Goal: Task Accomplishment & Management: Manage account settings

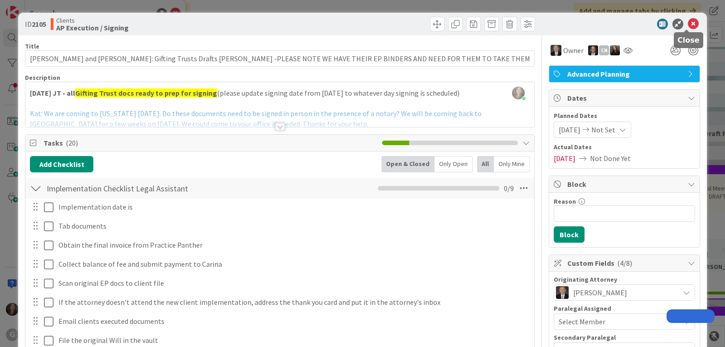
click at [689, 28] on icon at bounding box center [693, 24] width 11 height 11
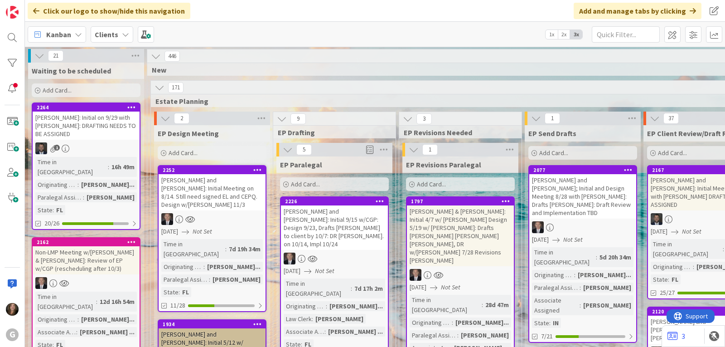
click at [687, 24] on div "Kanban Clients 1x 2x 3x" at bounding box center [375, 34] width 701 height 25
click at [10, 39] on div at bounding box center [12, 38] width 18 height 18
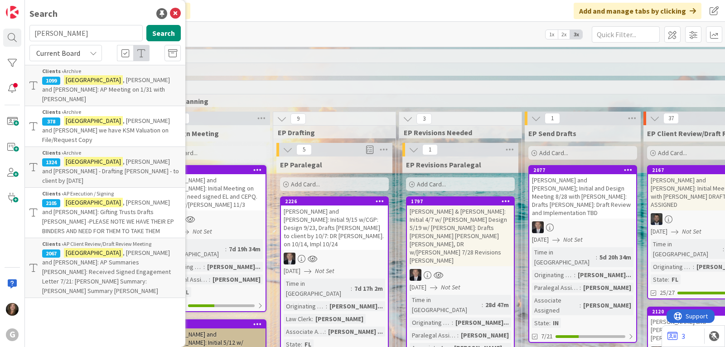
drag, startPoint x: 63, startPoint y: 38, endPoint x: 29, endPoint y: 35, distance: 33.7
click at [29, 35] on div "[PERSON_NAME] Search" at bounding box center [105, 35] width 162 height 20
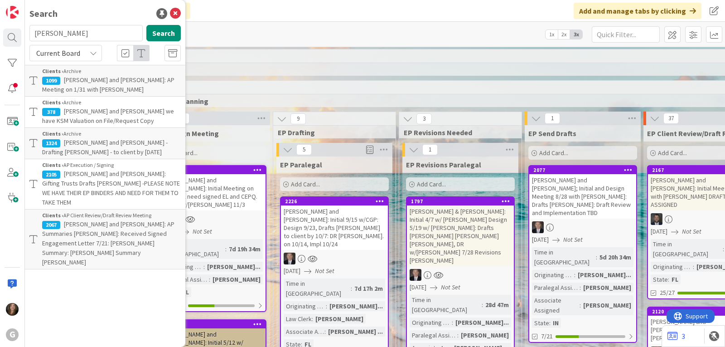
type input "[PERSON_NAME]"
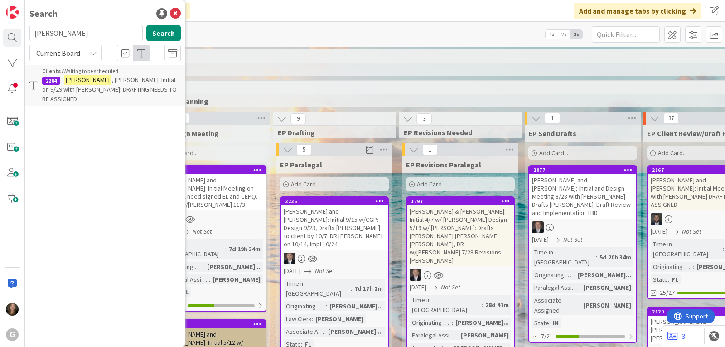
click at [102, 79] on span ", [PERSON_NAME]: Initial on 9/29 with [PERSON_NAME]: DRAFTING NEEDS TO BE ASSIG…" at bounding box center [109, 89] width 135 height 27
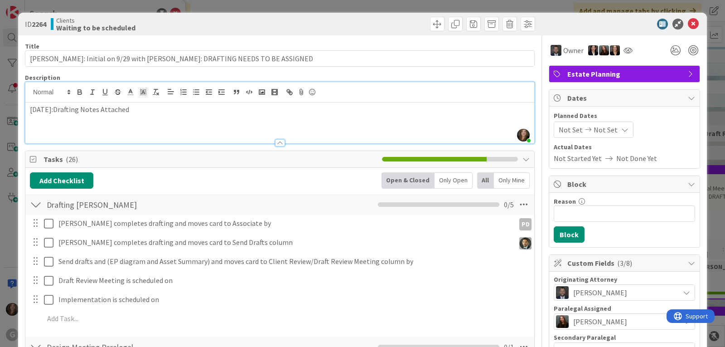
click at [27, 94] on div "[PERSON_NAME] just joined [DATE]:Drafting Notes Attached" at bounding box center [279, 112] width 509 height 61
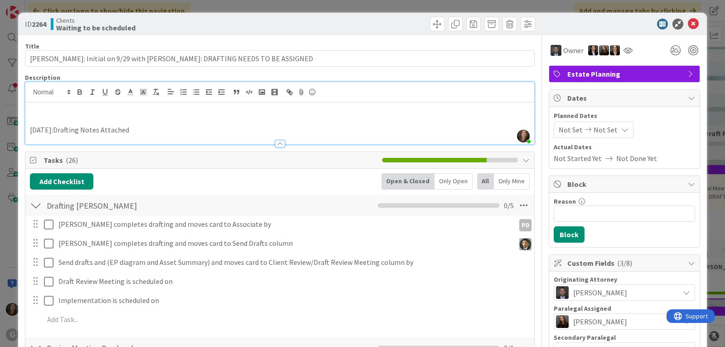
click at [31, 104] on p at bounding box center [280, 109] width 500 height 10
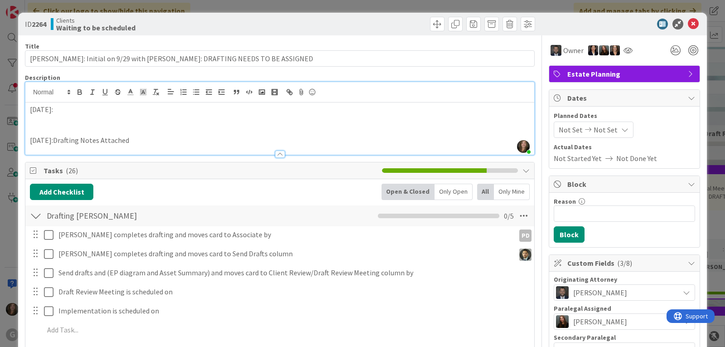
click at [49, 116] on p at bounding box center [280, 120] width 500 height 10
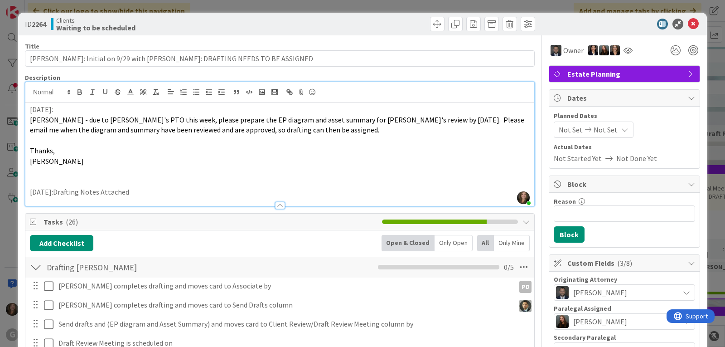
scroll to position [45, 0]
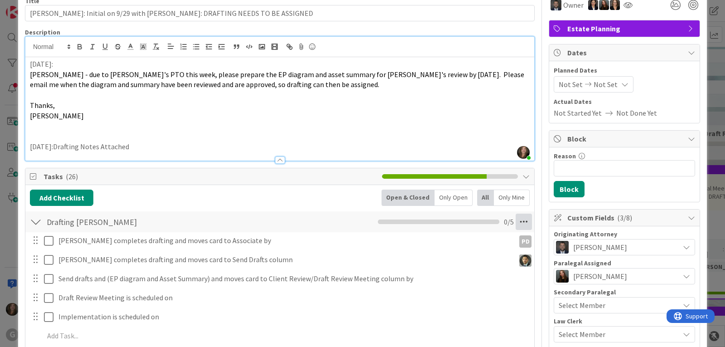
click at [516, 220] on icon at bounding box center [524, 222] width 16 height 16
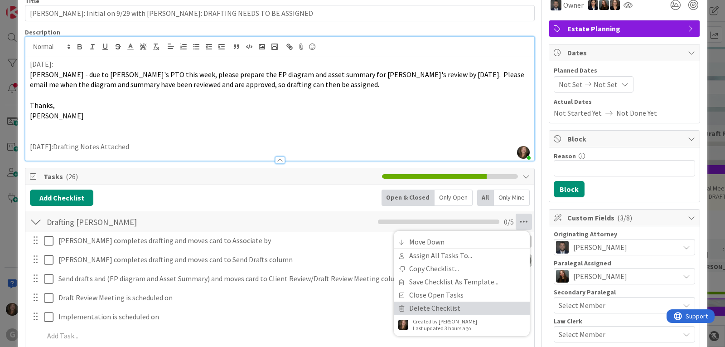
click at [440, 307] on link "Delete Checklist" at bounding box center [462, 308] width 136 height 13
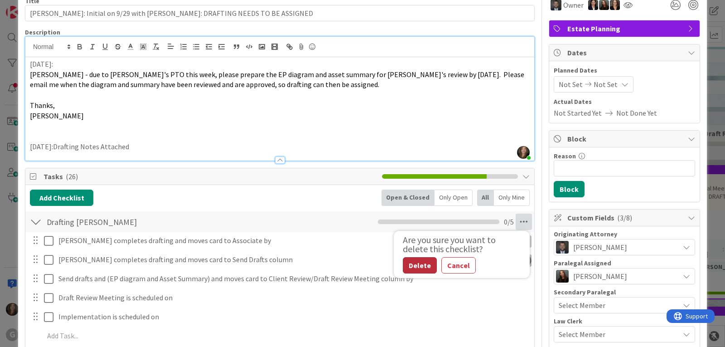
click at [412, 266] on button "Delete" at bounding box center [420, 265] width 34 height 16
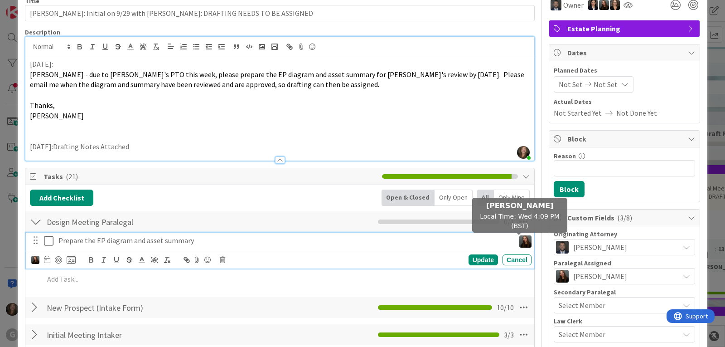
drag, startPoint x: 518, startPoint y: 244, endPoint x: 83, endPoint y: 240, distance: 435.3
click at [83, 240] on p "Prepare the EP diagram and asset summary" at bounding box center [284, 240] width 453 height 10
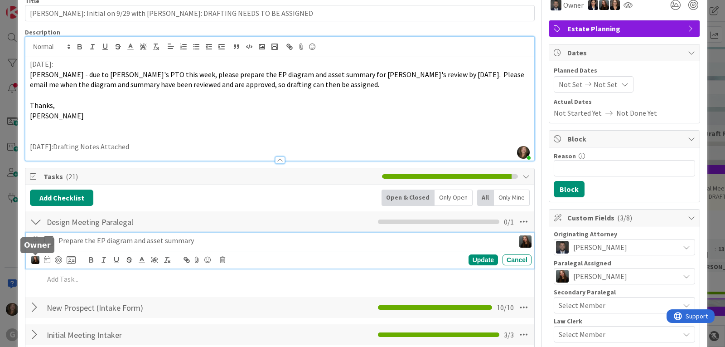
click at [35, 258] on img at bounding box center [35, 260] width 8 height 8
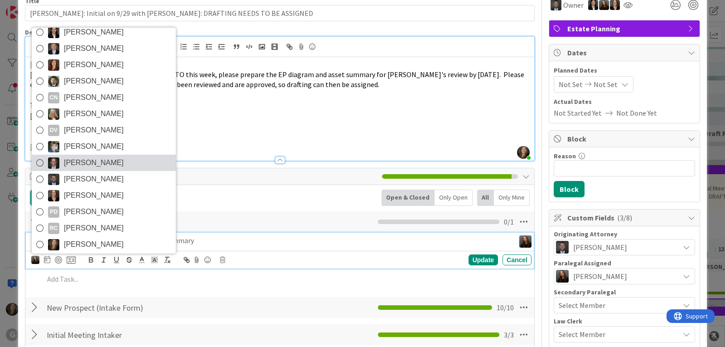
scroll to position [48, 0]
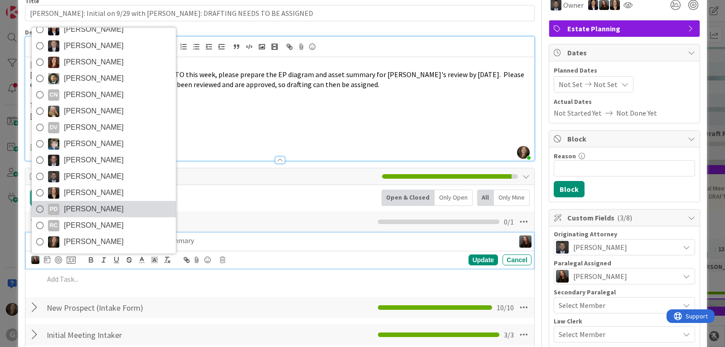
click at [111, 210] on span "[PERSON_NAME]" at bounding box center [94, 209] width 60 height 14
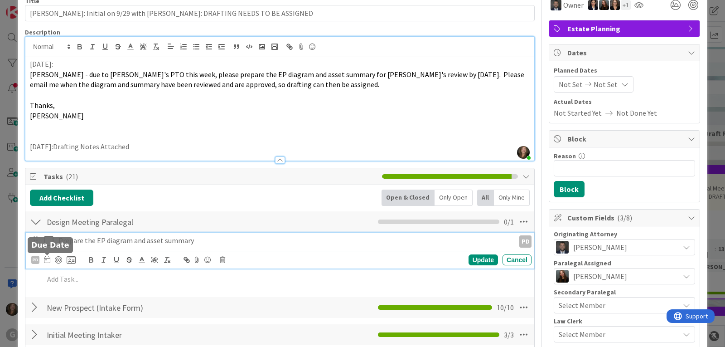
click at [46, 259] on icon at bounding box center [47, 259] width 6 height 7
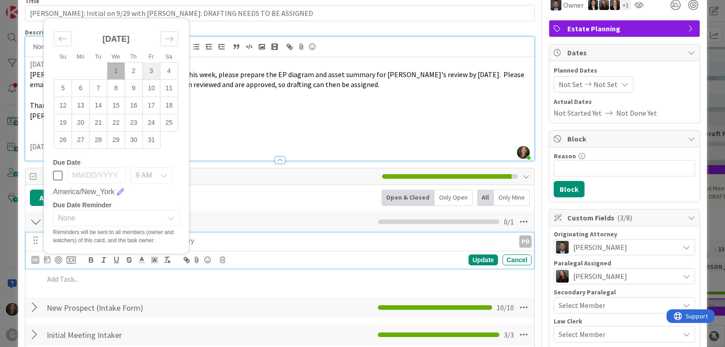
click at [149, 72] on td "3" at bounding box center [152, 71] width 18 height 17
type input "[DATE]"
click at [298, 200] on div "Add Checklist Open & Closed Only Open All Only Mine" at bounding box center [280, 198] width 500 height 16
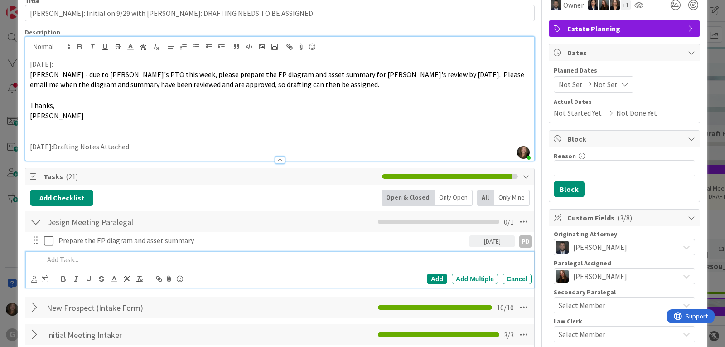
click at [64, 259] on p at bounding box center [286, 259] width 484 height 10
click at [36, 279] on icon at bounding box center [34, 279] width 6 height 7
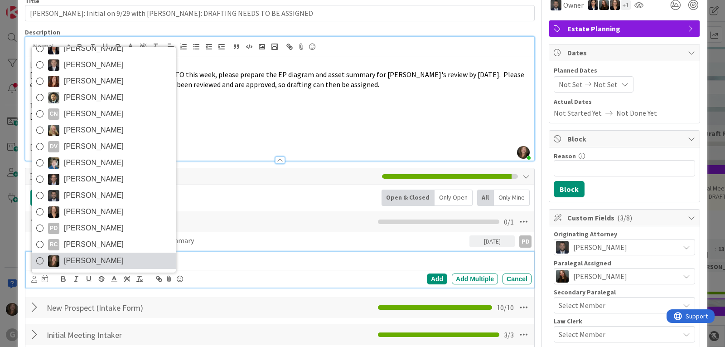
click at [119, 261] on link "[PERSON_NAME]" at bounding box center [104, 261] width 144 height 16
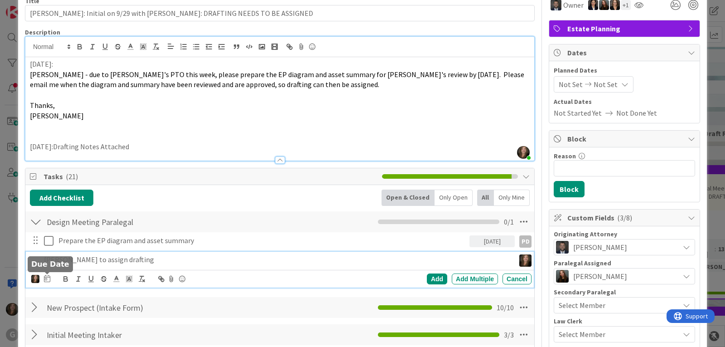
click at [47, 281] on icon at bounding box center [47, 278] width 6 height 7
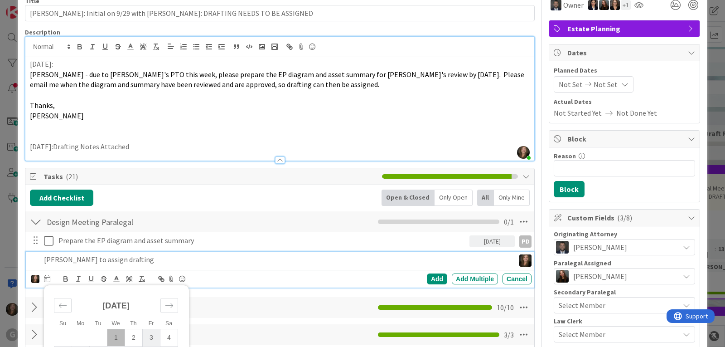
click at [151, 337] on td "3" at bounding box center [152, 337] width 18 height 17
type input "[DATE]"
click at [430, 278] on div "Add" at bounding box center [437, 278] width 20 height 11
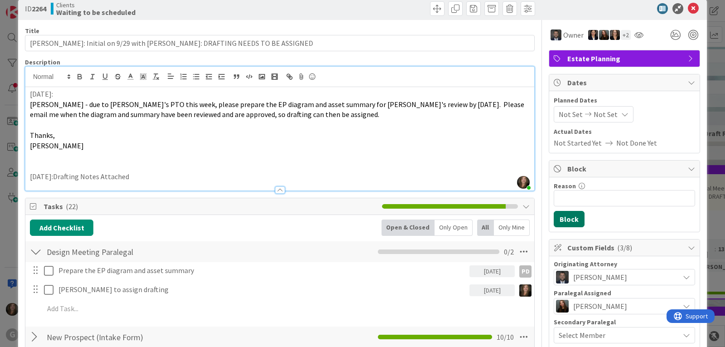
scroll to position [0, 0]
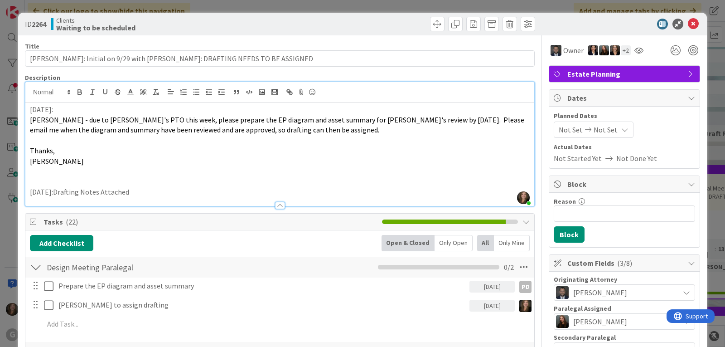
click at [564, 129] on span "Not Set" at bounding box center [571, 129] width 24 height 11
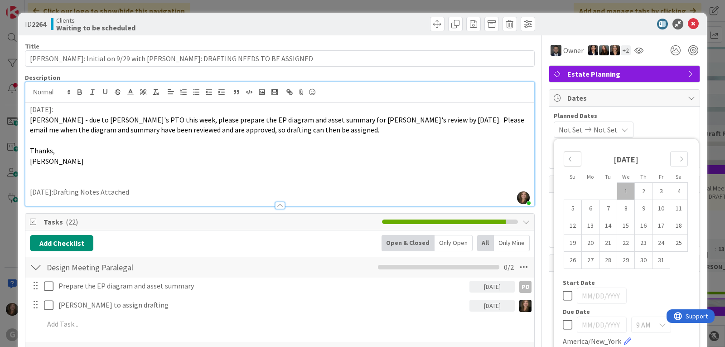
click at [569, 157] on icon "Move backward to switch to the previous month." at bounding box center [573, 159] width 9 height 9
click at [604, 259] on td "30" at bounding box center [609, 260] width 18 height 17
type input "[DATE]"
click at [665, 126] on div "[DATE] Not Set Su Mo Tu We Th Fr Sa [DATE] 1 2 3 4 5 6 7 8 9 10 11 12 13 14 15 …" at bounding box center [624, 130] width 141 height 16
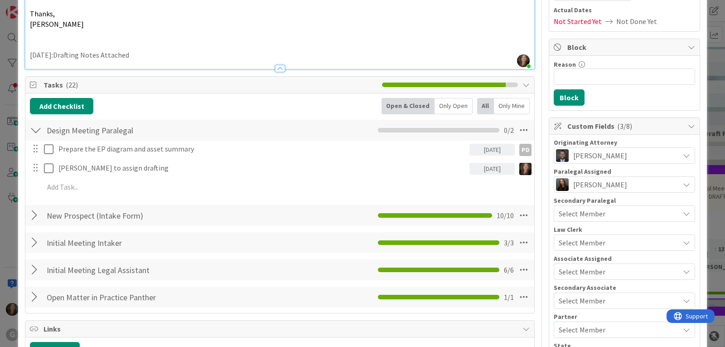
scroll to position [181, 0]
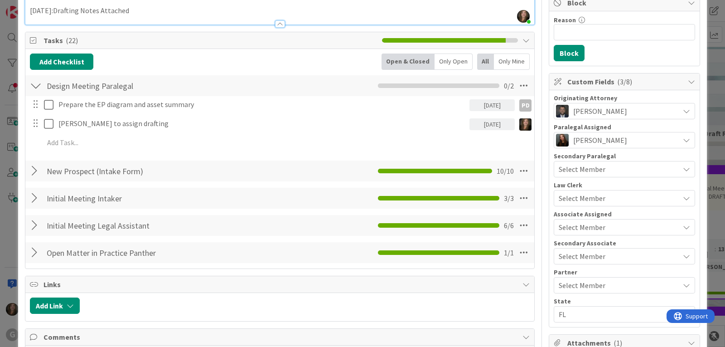
click at [657, 140] on div "[PERSON_NAME]" at bounding box center [617, 140] width 123 height 13
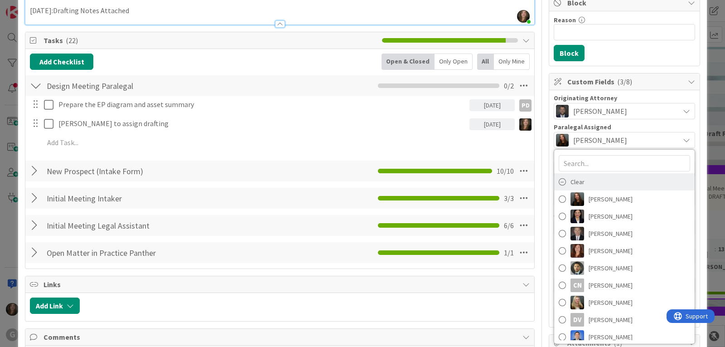
click at [559, 184] on icon at bounding box center [562, 182] width 7 height 14
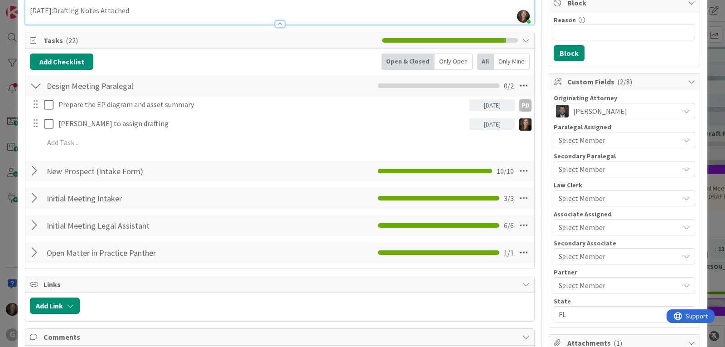
click at [575, 197] on span "Select Member" at bounding box center [582, 198] width 47 height 11
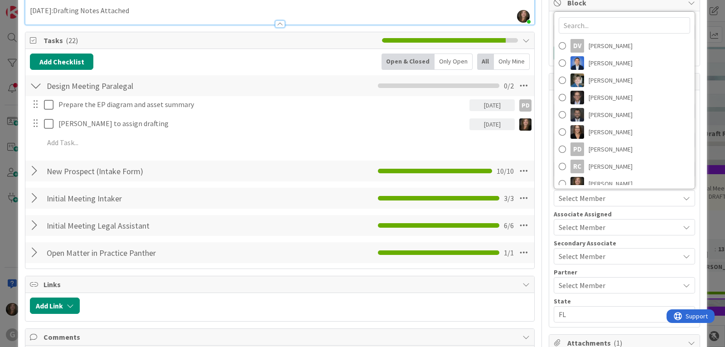
scroll to position [126, 0]
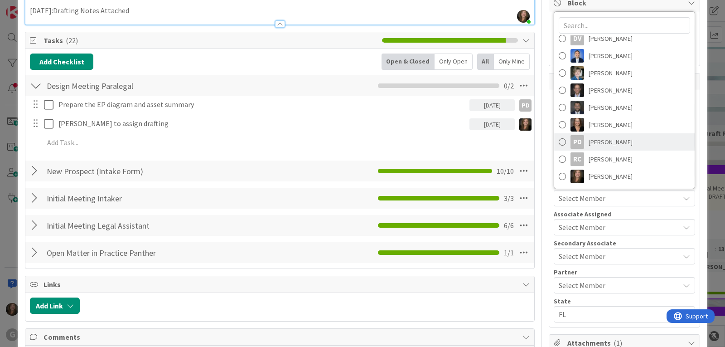
click at [589, 142] on span "[PERSON_NAME]" at bounding box center [611, 142] width 44 height 14
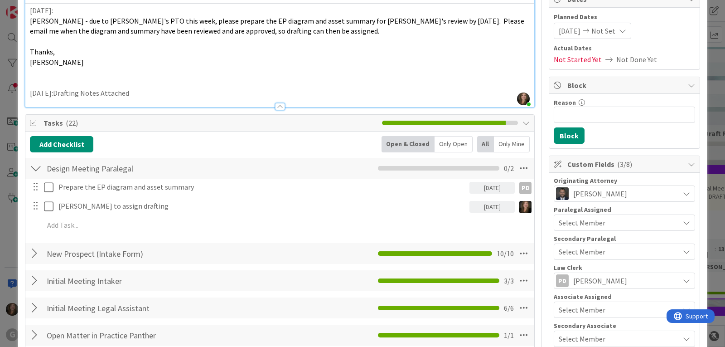
scroll to position [0, 0]
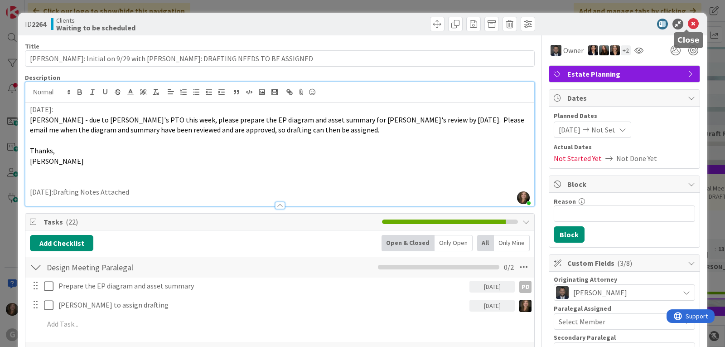
click at [689, 24] on icon at bounding box center [693, 24] width 11 height 11
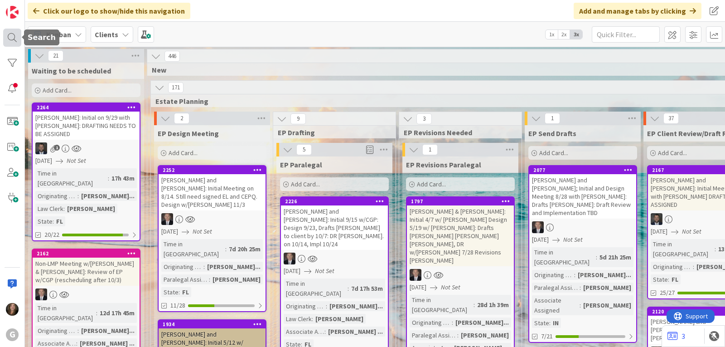
click at [14, 39] on div at bounding box center [12, 38] width 18 height 18
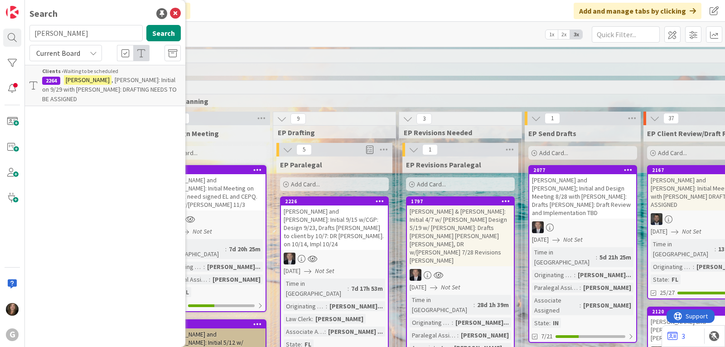
drag, startPoint x: 59, startPoint y: 31, endPoint x: 31, endPoint y: 29, distance: 27.8
click at [31, 29] on input "[PERSON_NAME]" at bounding box center [85, 33] width 113 height 16
type input "green"
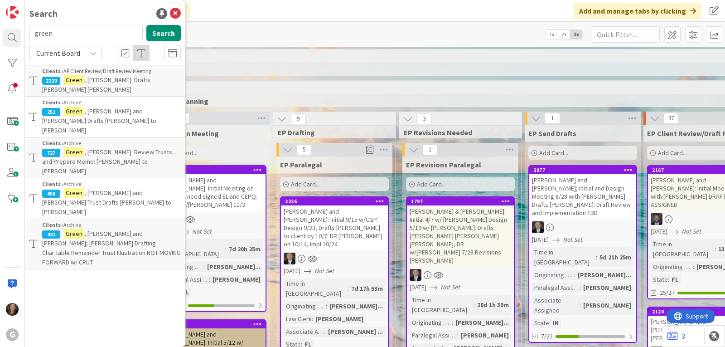
click at [77, 78] on mark "Green" at bounding box center [74, 80] width 20 height 10
